Goal: Information Seeking & Learning: Learn about a topic

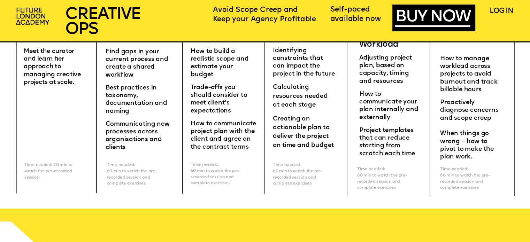
scroll to position [2201, 0]
click at [153, 122] on span "Communicating new processes across organisations and clients" at bounding box center [139, 136] width 66 height 30
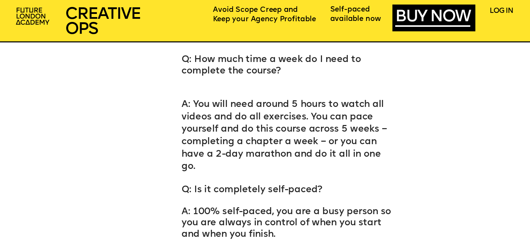
scroll to position [3674, 0]
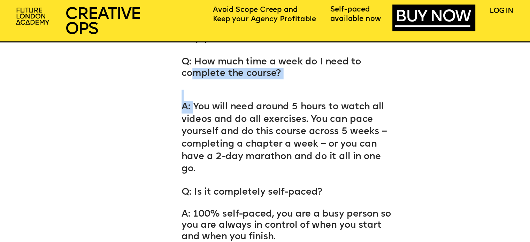
drag, startPoint x: 195, startPoint y: 87, endPoint x: 192, endPoint y: 107, distance: 19.7
click at [192, 107] on span "A: You will need around 5 hours to watch all videos and do all exercises. You c…" at bounding box center [284, 138] width 206 height 71
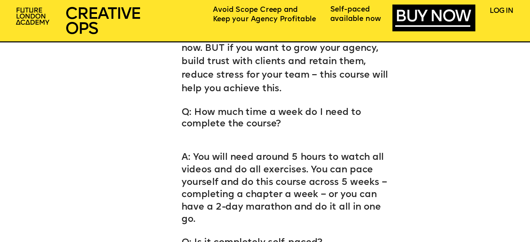
scroll to position [3624, 0]
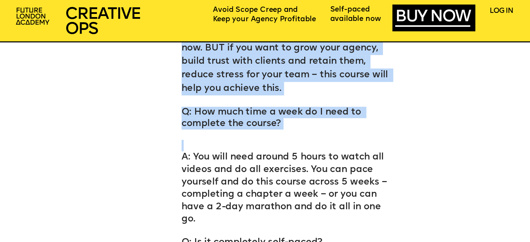
drag, startPoint x: 177, startPoint y: 108, endPoint x: 188, endPoint y: 145, distance: 37.9
click at [188, 145] on p at bounding box center [288, 145] width 214 height 11
drag, startPoint x: 188, startPoint y: 145, endPoint x: 169, endPoint y: 124, distance: 28.4
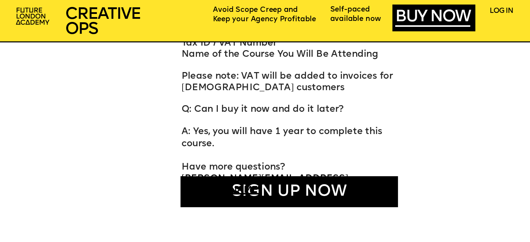
scroll to position [4193, 0]
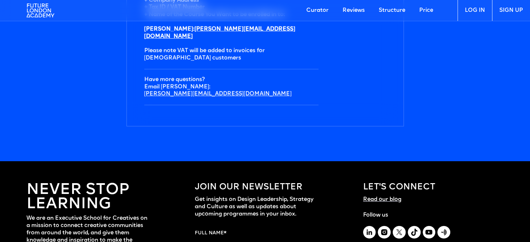
scroll to position [2405, 0]
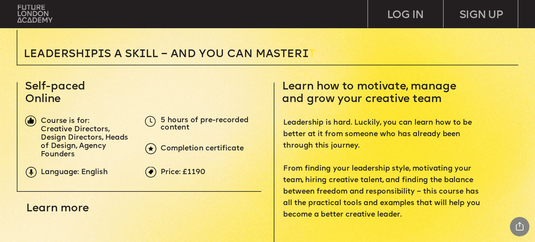
scroll to position [212, 0]
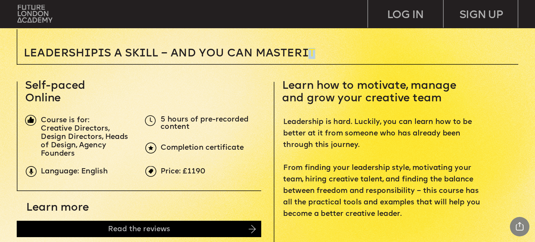
drag, startPoint x: 317, startPoint y: 53, endPoint x: 313, endPoint y: 53, distance: 3.8
click at [313, 53] on p "Leadersh i p i s a sk i ll – and you can MASTER i T" at bounding box center [212, 53] width 376 height 11
click at [332, 55] on p "Leadersh i p i s a sk i ll – and you can MASTER i T" at bounding box center [212, 53] width 376 height 11
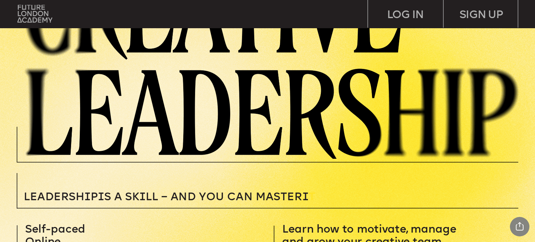
scroll to position [0, 0]
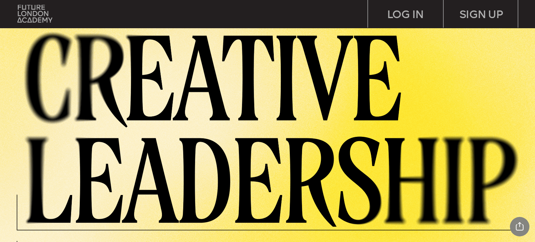
click at [91, 86] on img at bounding box center [276, 128] width 517 height 198
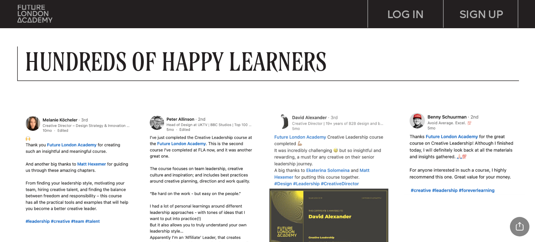
click at [322, 126] on img at bounding box center [329, 195] width 122 height 166
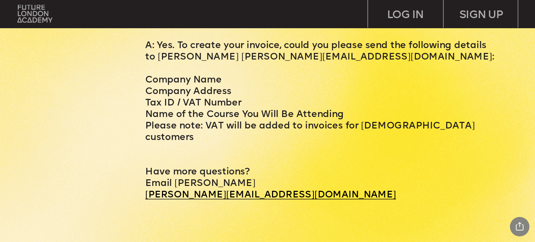
scroll to position [3143, 0]
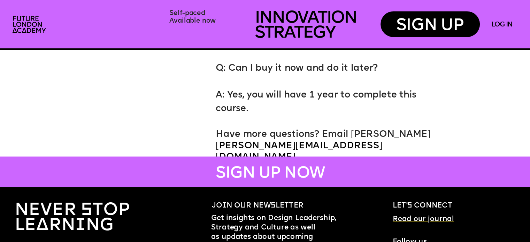
scroll to position [3976, 0]
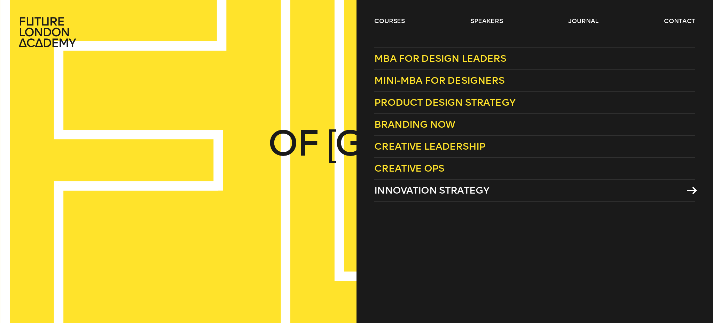
click at [427, 197] on link "Innovation Strategy" at bounding box center [534, 190] width 321 height 22
